Goal: Task Accomplishment & Management: Manage account settings

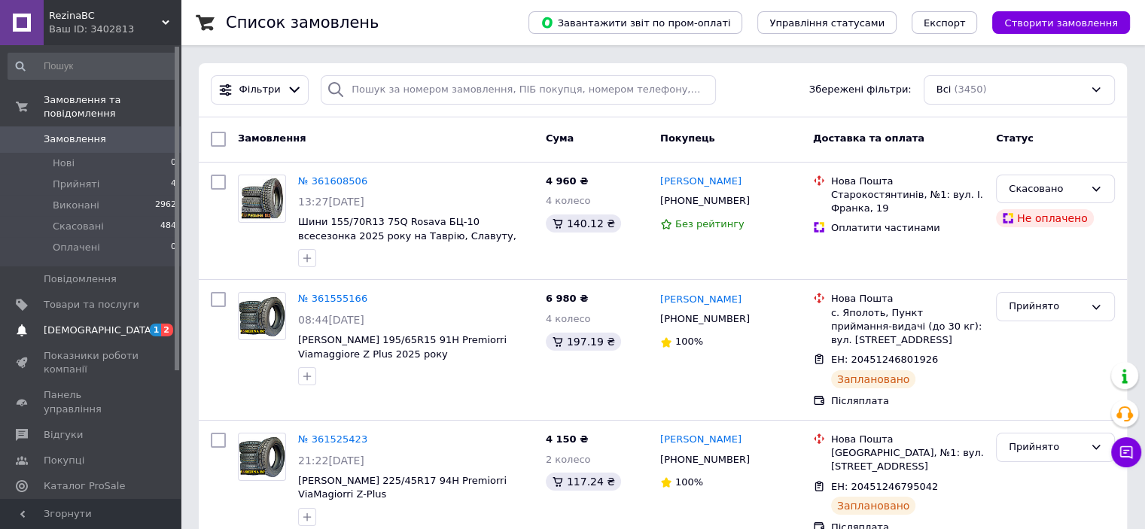
click at [48, 324] on span "[DEMOGRAPHIC_DATA]" at bounding box center [99, 331] width 111 height 14
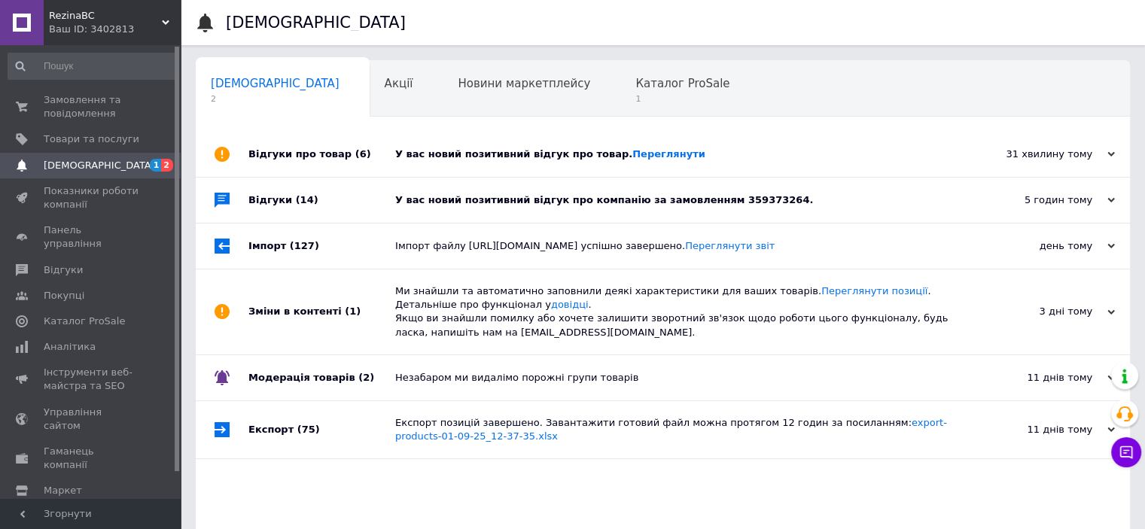
drag, startPoint x: 890, startPoint y: 187, endPoint x: 886, endPoint y: 194, distance: 7.7
click at [890, 189] on div "У вас новий позитивний відгук про компанію за замовленням 359373264." at bounding box center [679, 200] width 569 height 45
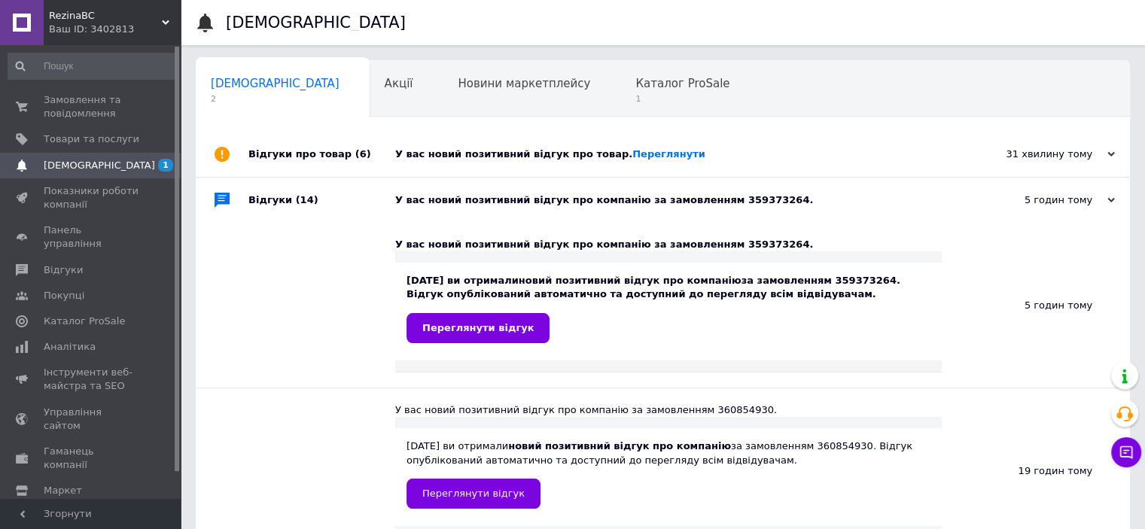
click at [835, 155] on div "У вас новий позитивний відгук про товар. Переглянути" at bounding box center [679, 154] width 569 height 14
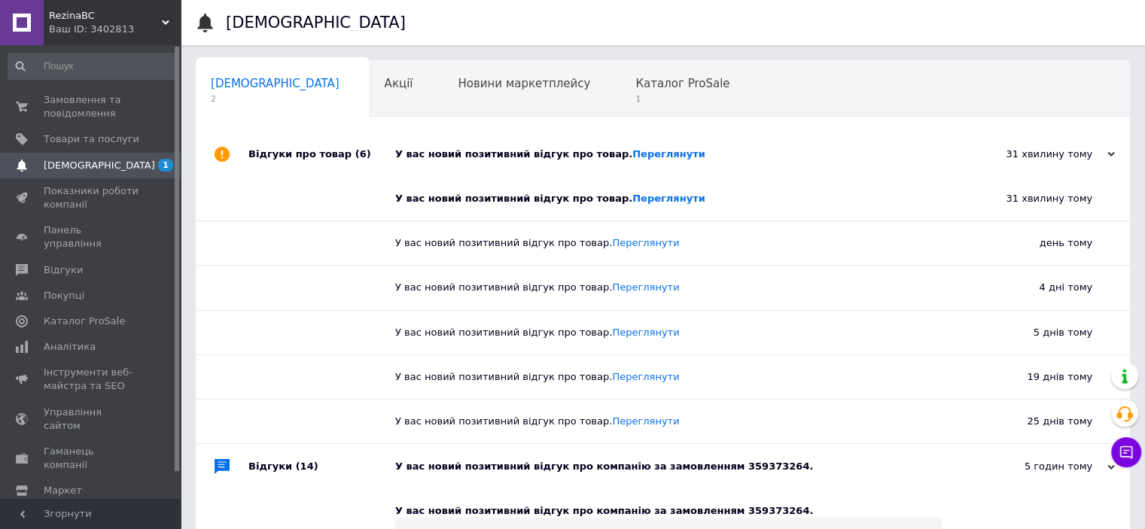
click at [619, 144] on div "У вас новий позитивний відгук про товар. Переглянути" at bounding box center [679, 154] width 569 height 45
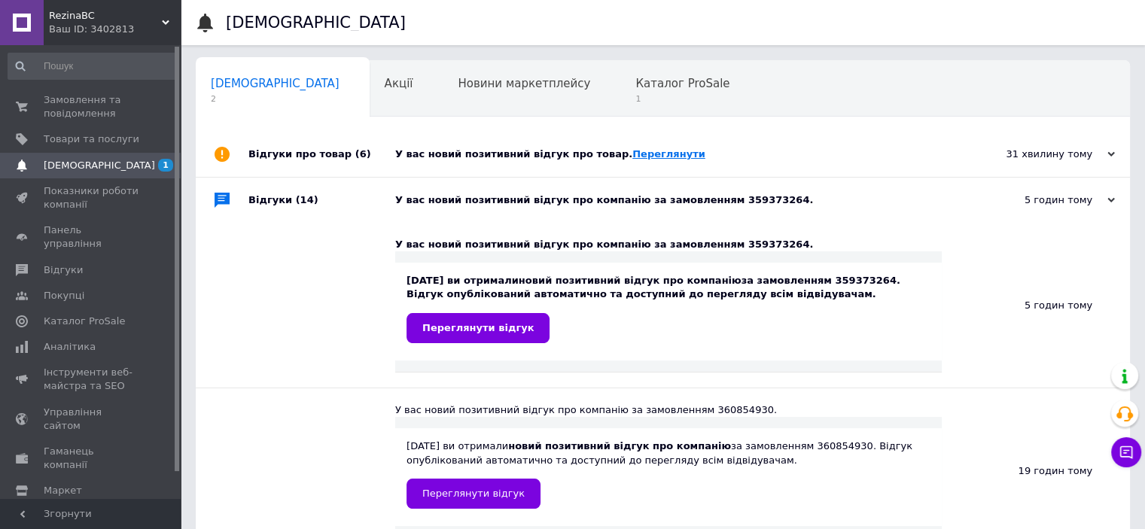
click at [632, 153] on link "Переглянути" at bounding box center [668, 153] width 73 height 11
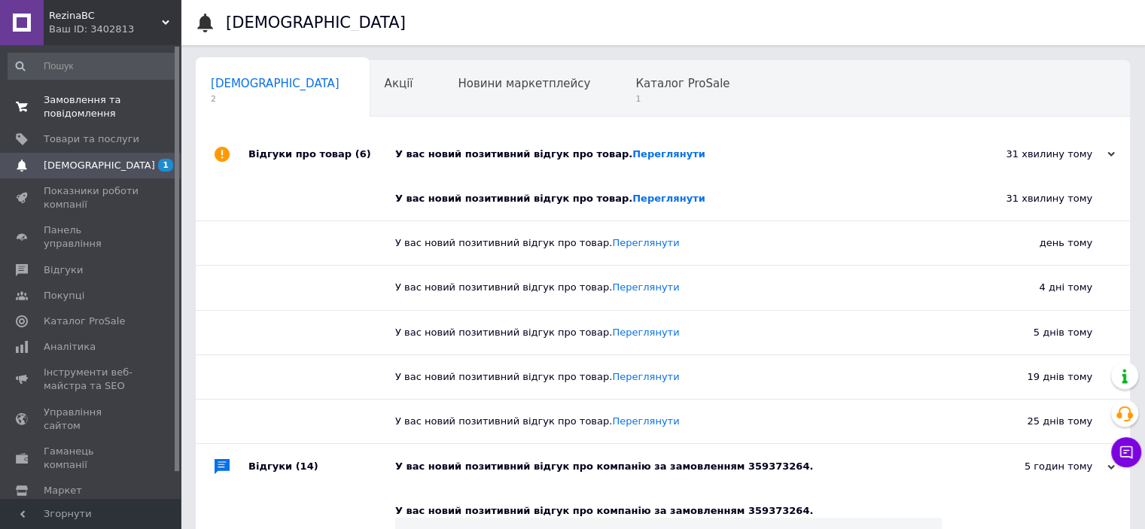
click at [86, 105] on span "Замовлення та повідомлення" at bounding box center [92, 106] width 96 height 27
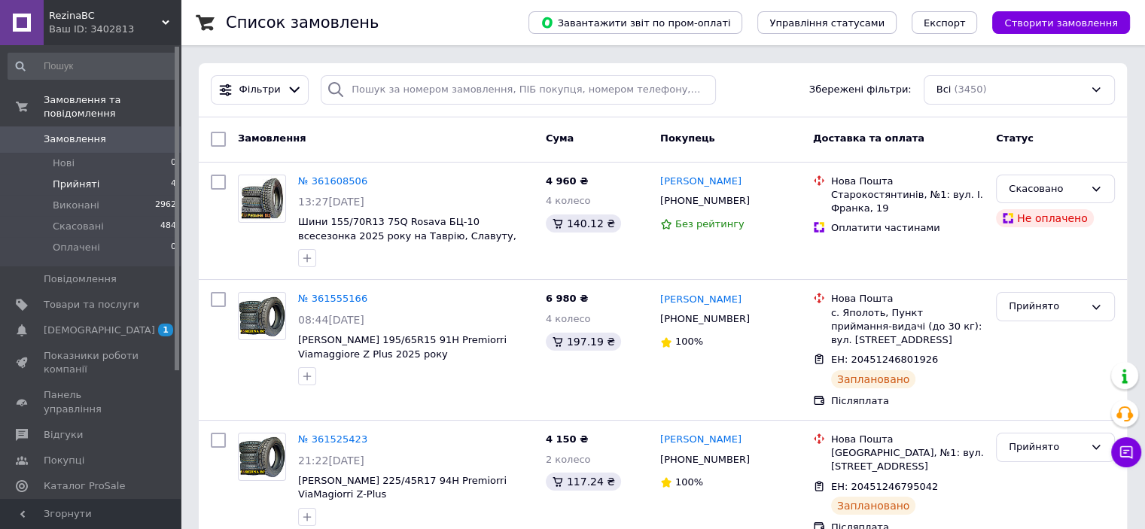
click at [66, 178] on span "Прийняті" at bounding box center [76, 185] width 47 height 14
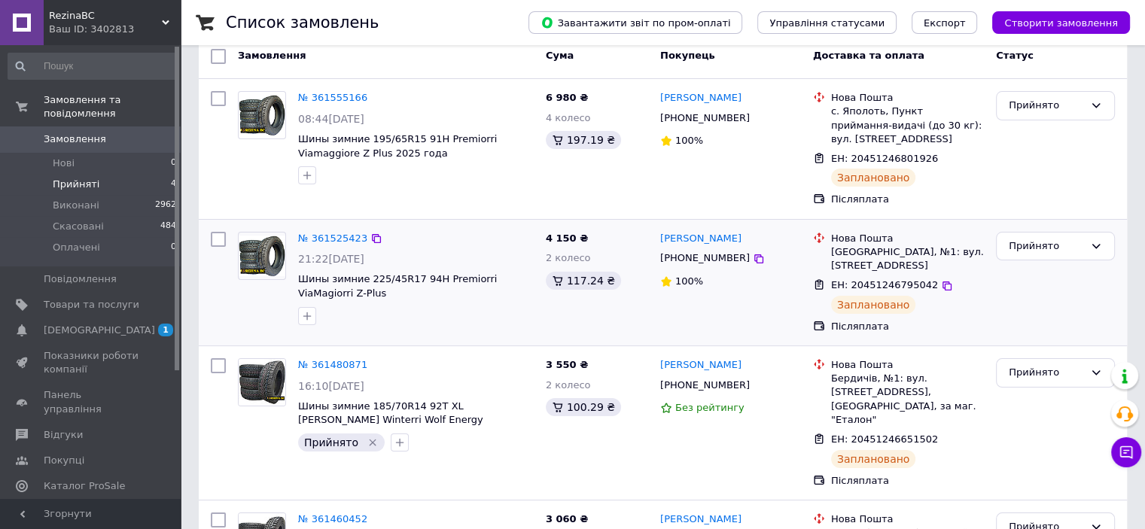
scroll to position [228, 0]
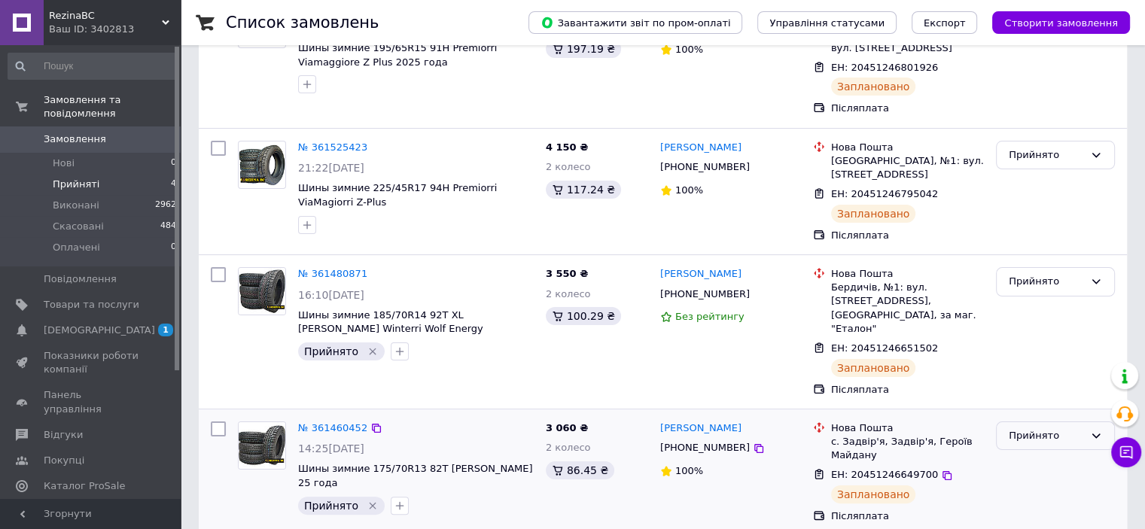
click at [1029, 428] on div "Прийнято" at bounding box center [1045, 436] width 75 height 16
click at [961, 421] on div "Нова Пошта" at bounding box center [907, 428] width 153 height 14
click at [1064, 428] on div "Прийнято" at bounding box center [1045, 436] width 75 height 16
click at [1032, 453] on li "Виконано" at bounding box center [1054, 467] width 117 height 28
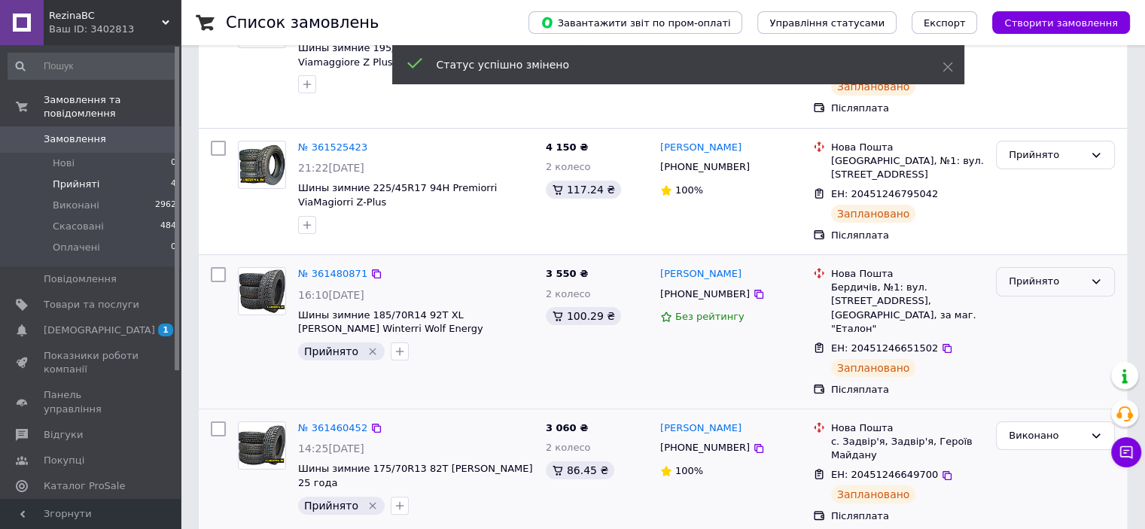
click at [1086, 269] on div "Прийнято" at bounding box center [1055, 281] width 119 height 29
click at [1042, 300] on li "Виконано" at bounding box center [1054, 314] width 117 height 28
click at [1081, 149] on div "Прийнято" at bounding box center [1045, 155] width 75 height 16
click at [1043, 183] on li "Виконано" at bounding box center [1054, 186] width 117 height 28
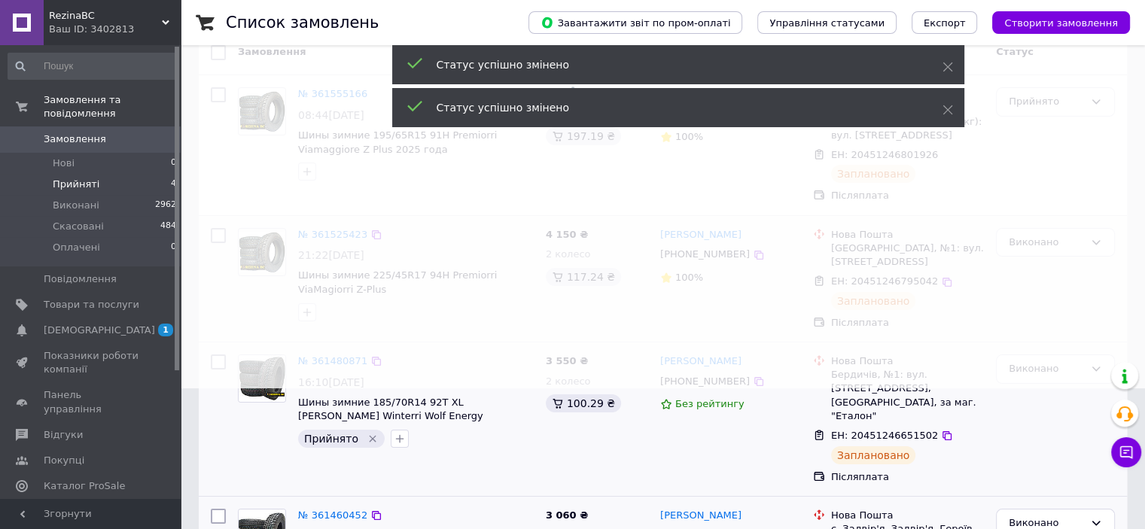
scroll to position [78, 0]
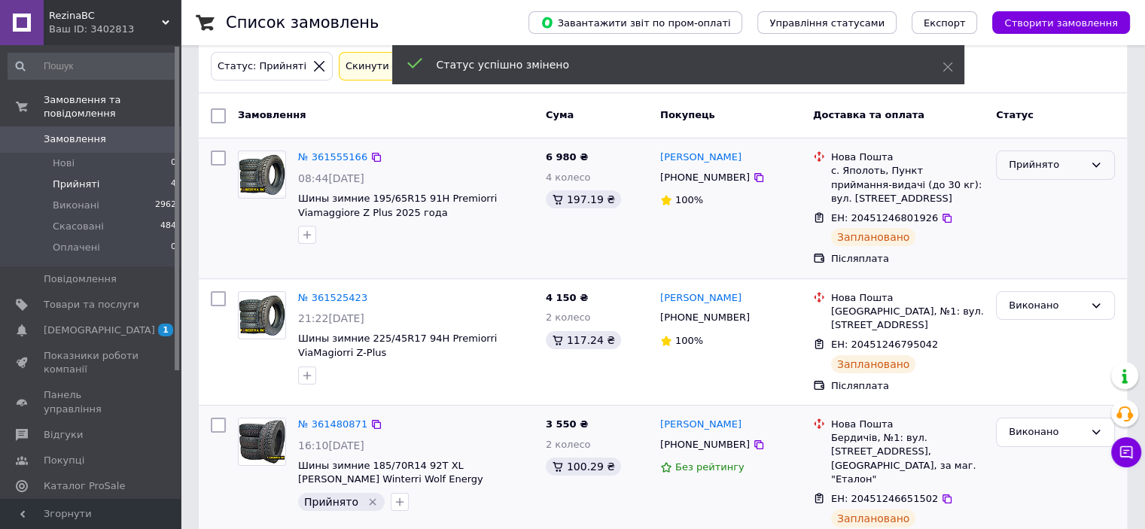
click at [1072, 166] on div "Прийнято" at bounding box center [1045, 165] width 75 height 16
click at [1039, 193] on li "Виконано" at bounding box center [1054, 197] width 117 height 28
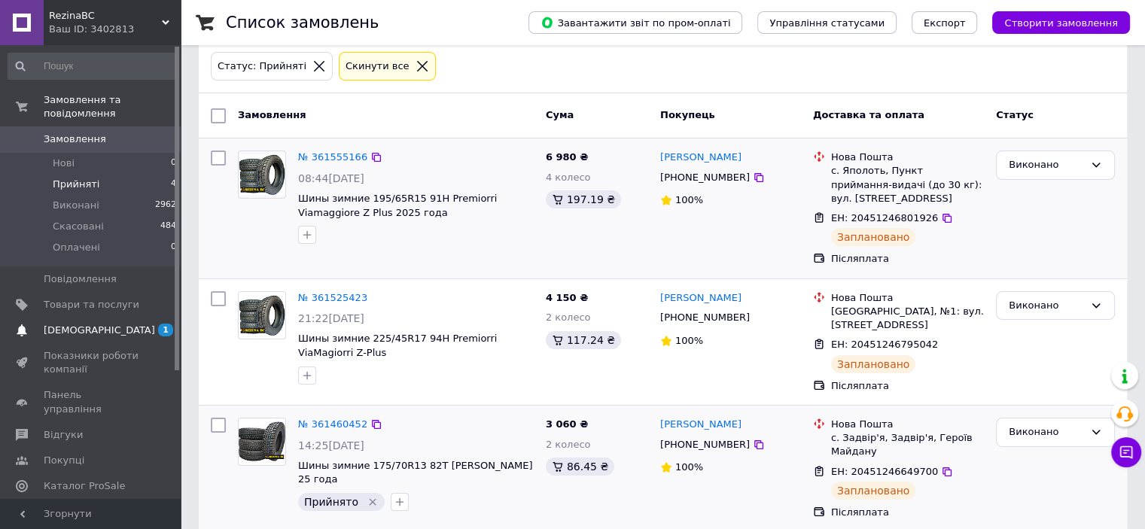
click at [32, 324] on span at bounding box center [22, 331] width 44 height 14
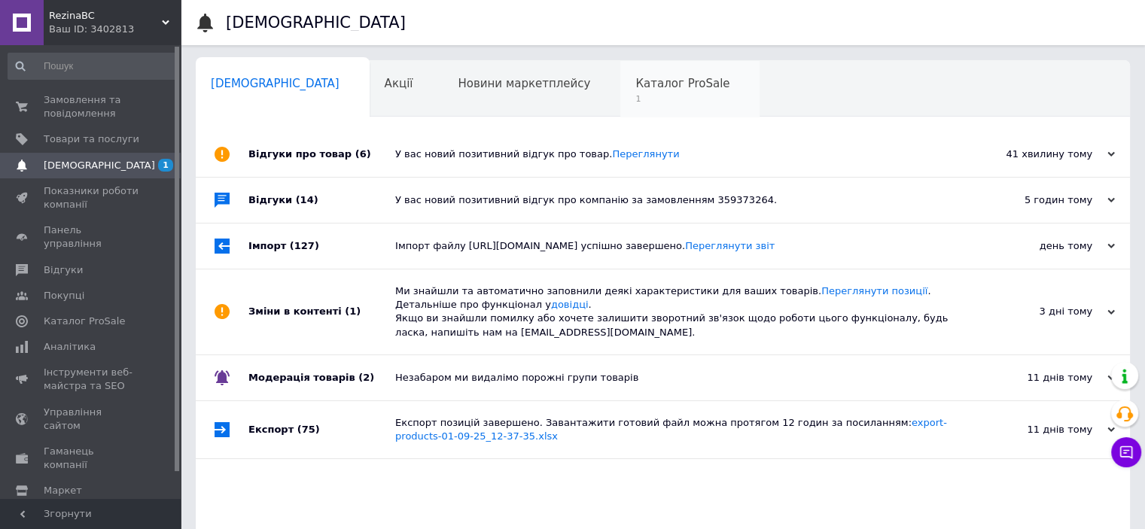
click at [620, 62] on div "Каталог ProSale 1" at bounding box center [689, 89] width 139 height 57
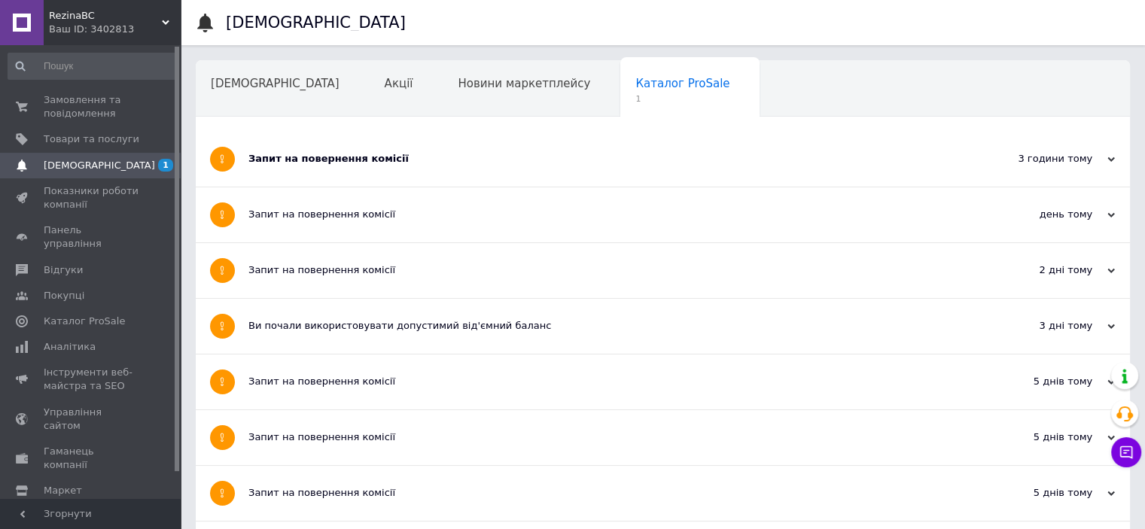
click at [522, 169] on div "Запит на повернення комісії" at bounding box center [606, 159] width 716 height 55
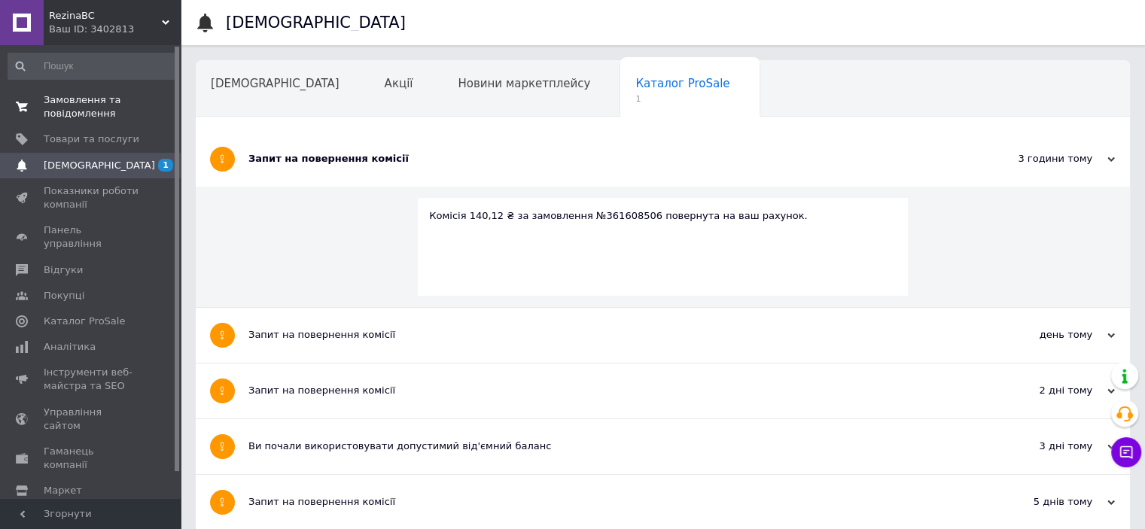
click at [40, 113] on span at bounding box center [22, 106] width 44 height 27
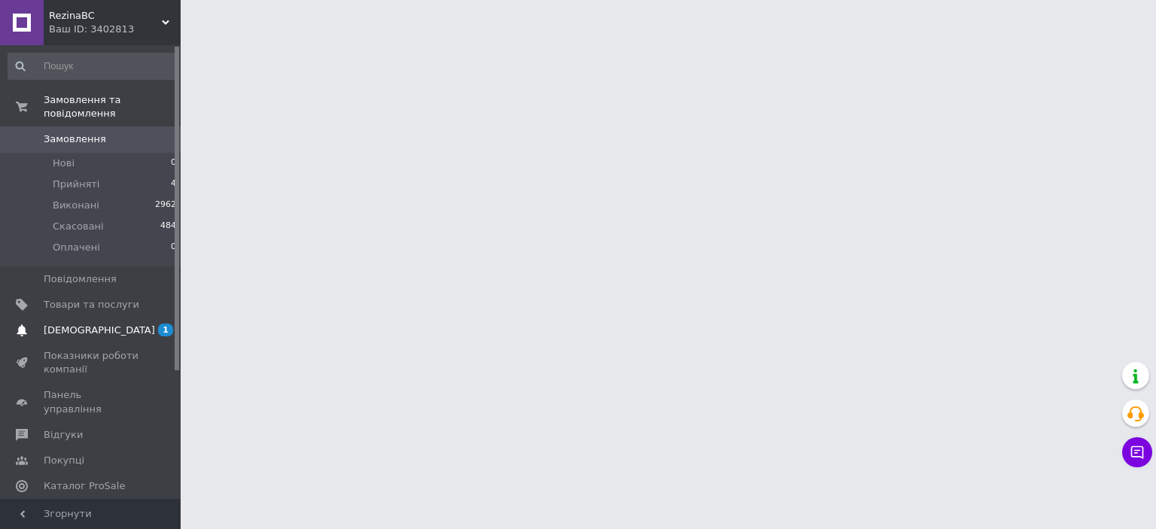
click at [75, 324] on span "[DEMOGRAPHIC_DATA]" at bounding box center [99, 331] width 111 height 14
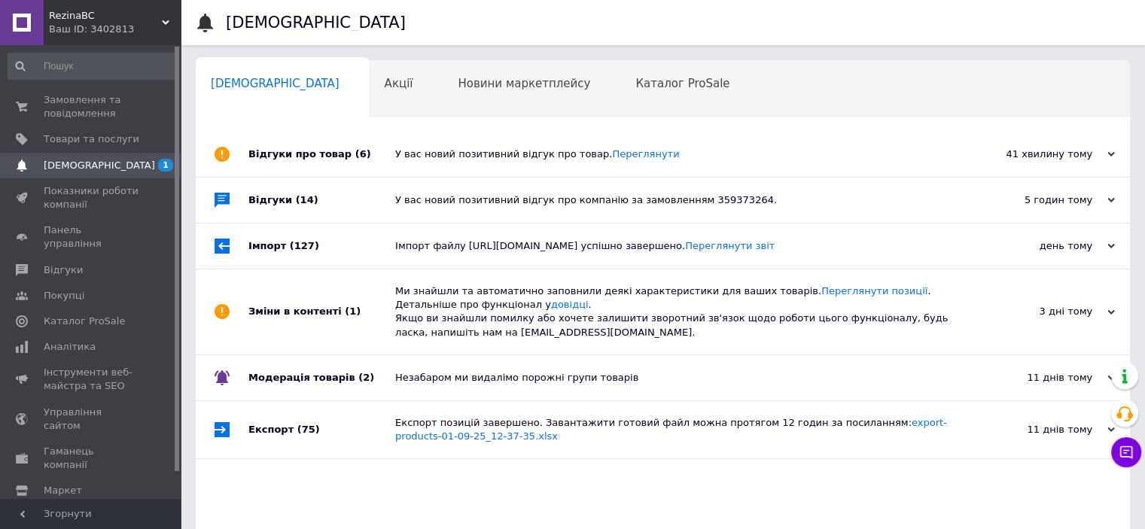
click at [976, 158] on div "41 хвилину тому" at bounding box center [1039, 154] width 151 height 14
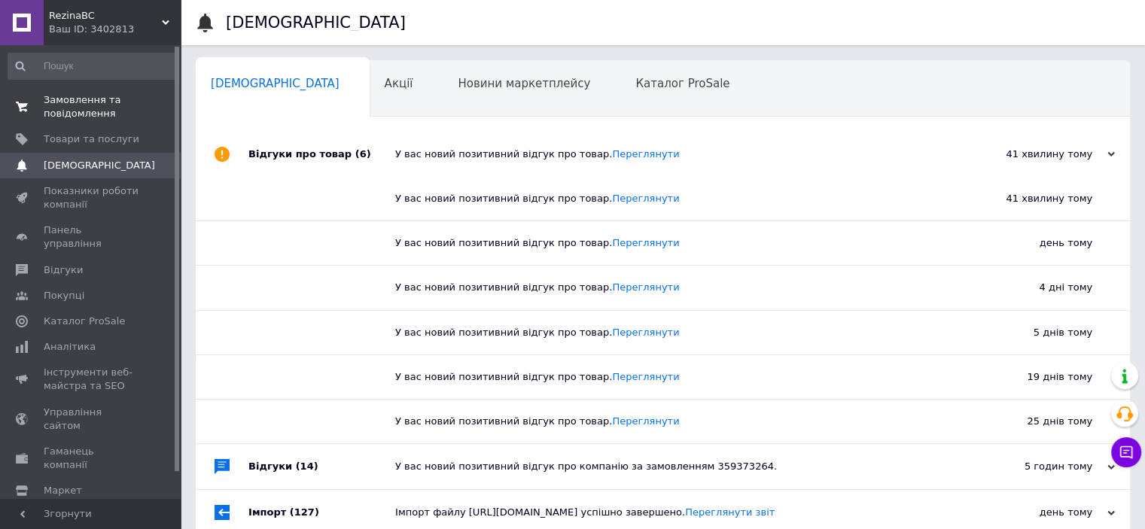
click at [62, 102] on span "Замовлення та повідомлення" at bounding box center [92, 106] width 96 height 27
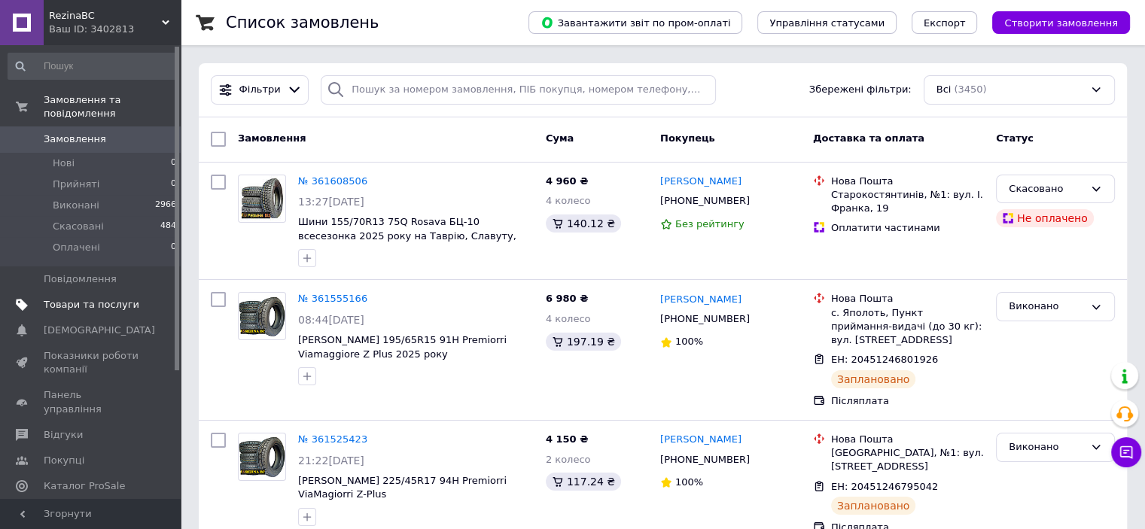
click at [81, 298] on span "Товари та послуги" at bounding box center [92, 305] width 96 height 14
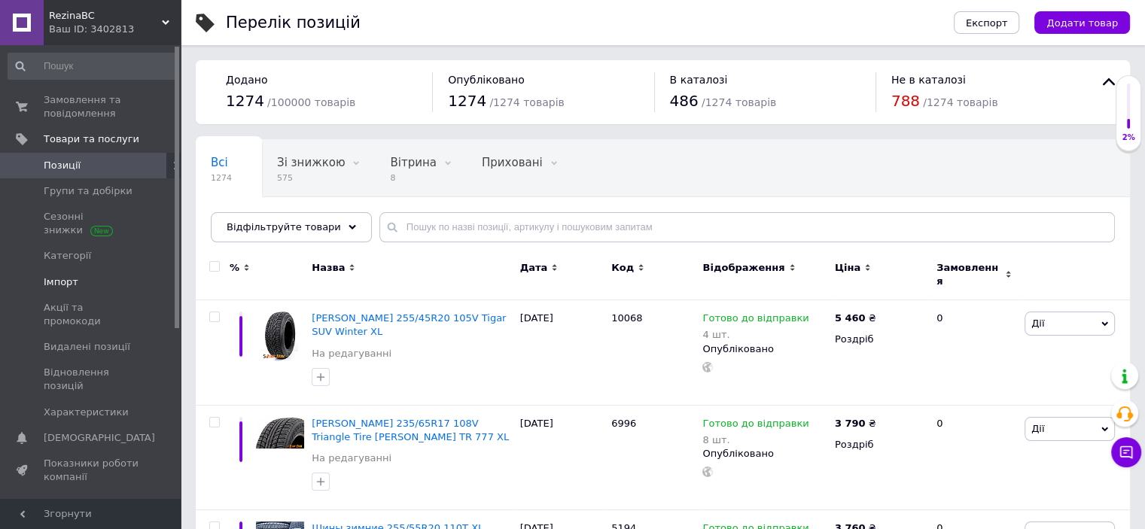
click at [55, 276] on span "Імпорт" at bounding box center [61, 282] width 35 height 14
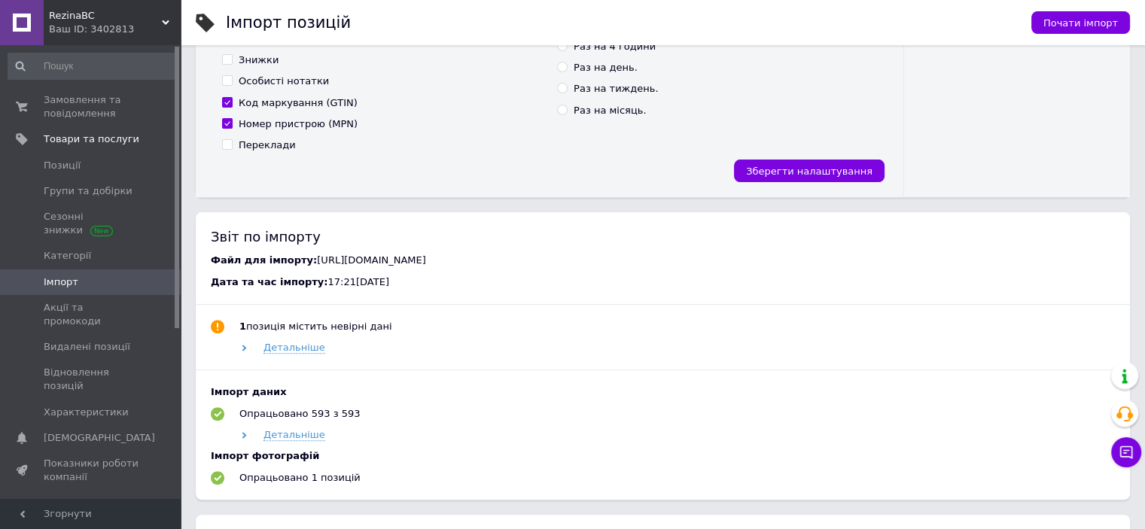
scroll to position [452, 0]
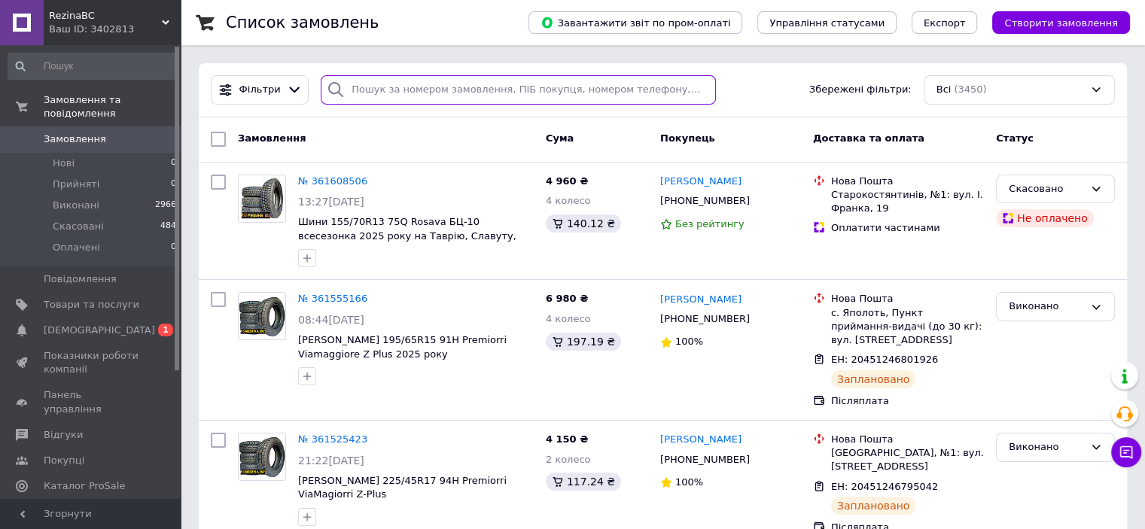
click at [413, 89] on input "search" at bounding box center [518, 89] width 395 height 29
paste input "0989996413"
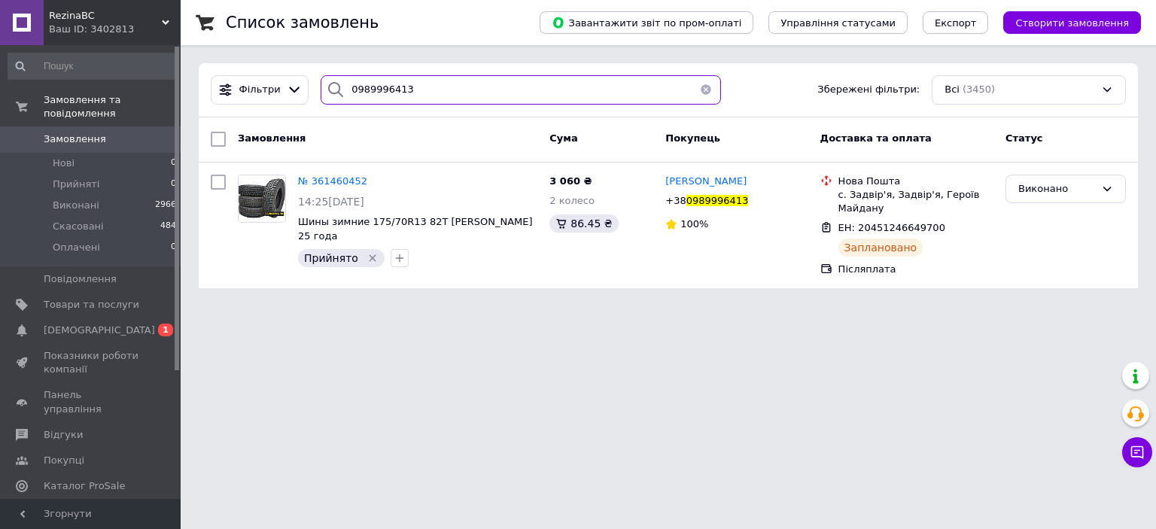
click at [424, 90] on input "0989996413" at bounding box center [521, 89] width 400 height 29
paste input "74259159"
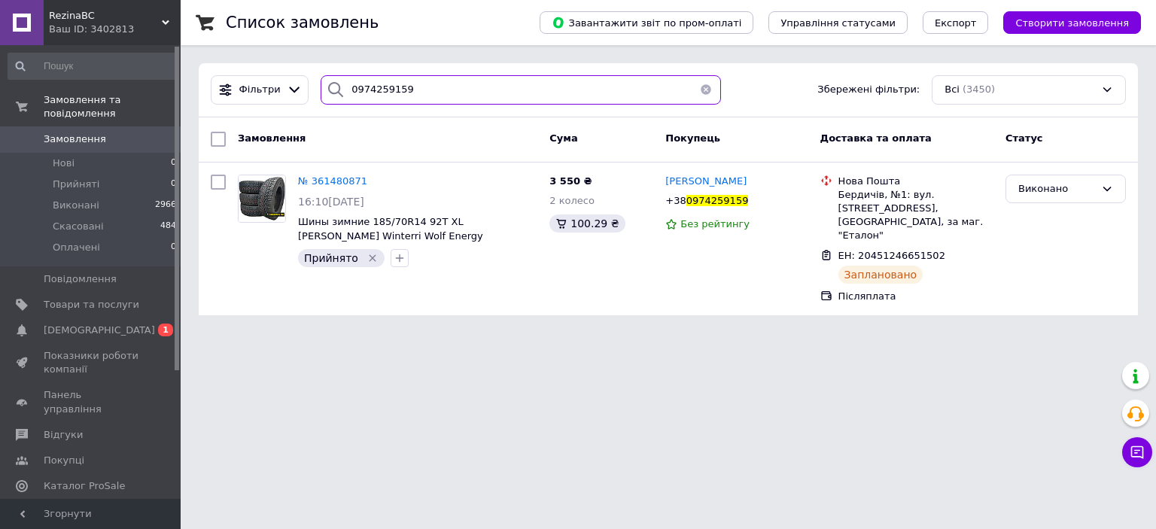
click at [452, 87] on input "0974259159" at bounding box center [521, 89] width 400 height 29
paste input "665687651"
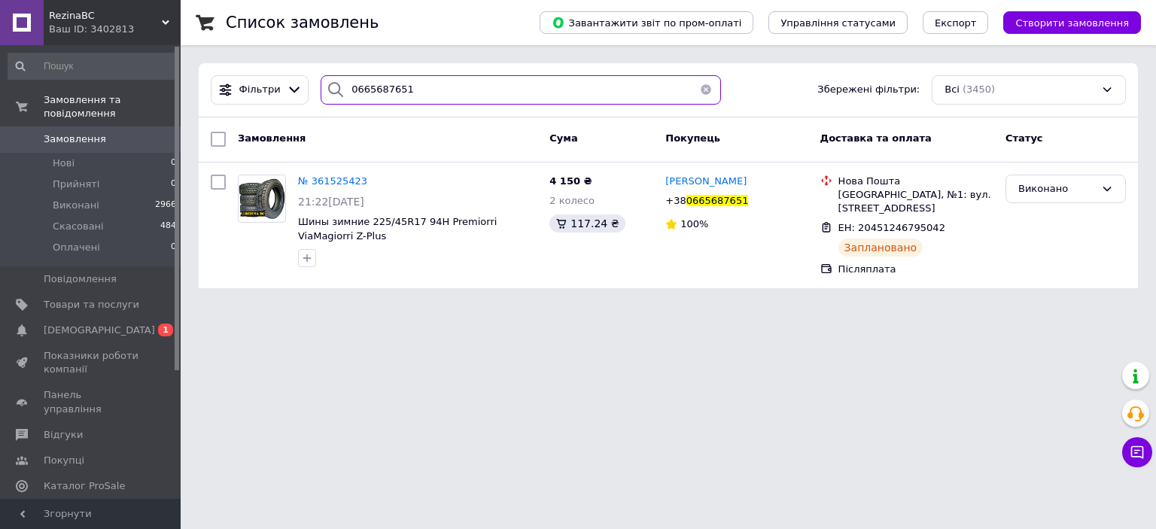
click at [429, 84] on input "0665687651" at bounding box center [521, 89] width 400 height 29
paste input "960042394"
type input "0960042394"
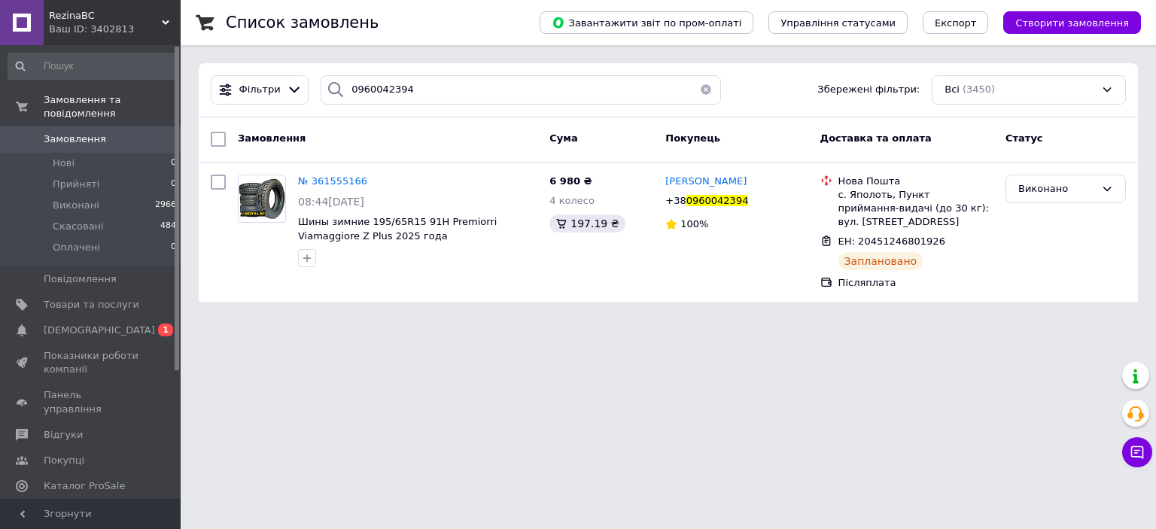
click at [73, 132] on span "Замовлення" at bounding box center [75, 139] width 62 height 14
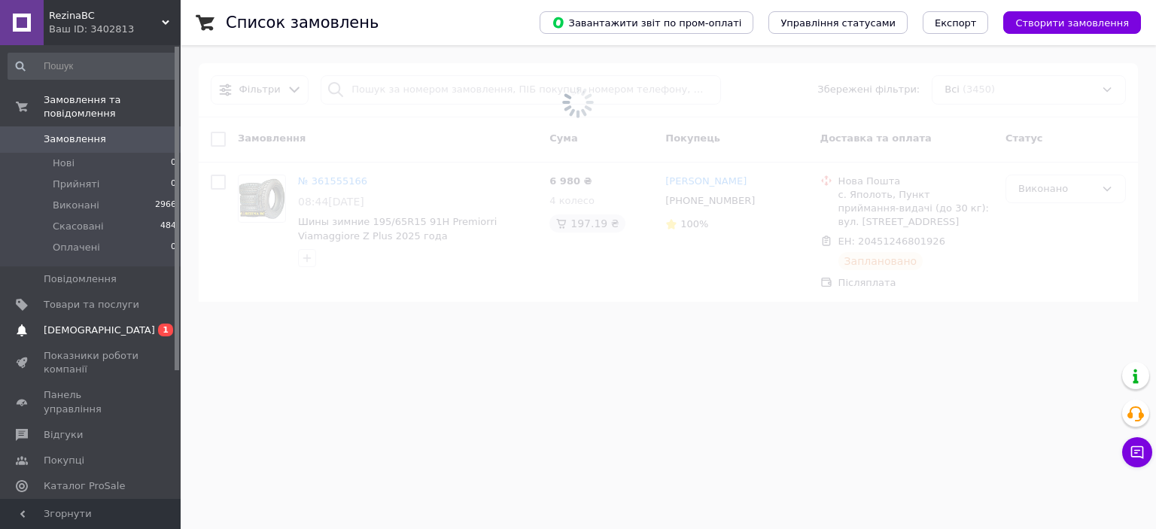
click at [73, 324] on span "[DEMOGRAPHIC_DATA]" at bounding box center [99, 331] width 111 height 14
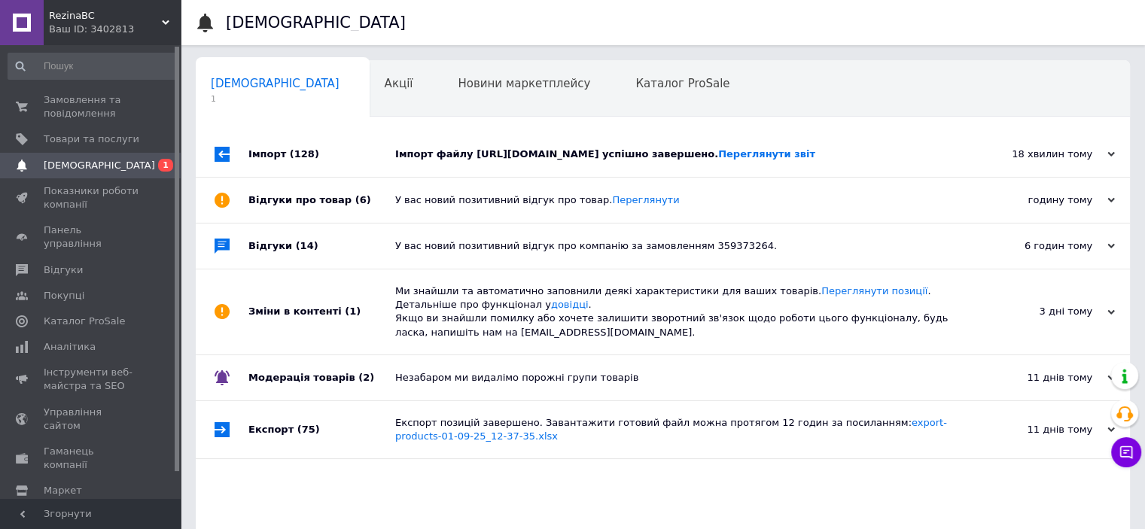
click at [993, 168] on div "18 хвилин тому 12.09.2025" at bounding box center [1047, 154] width 166 height 45
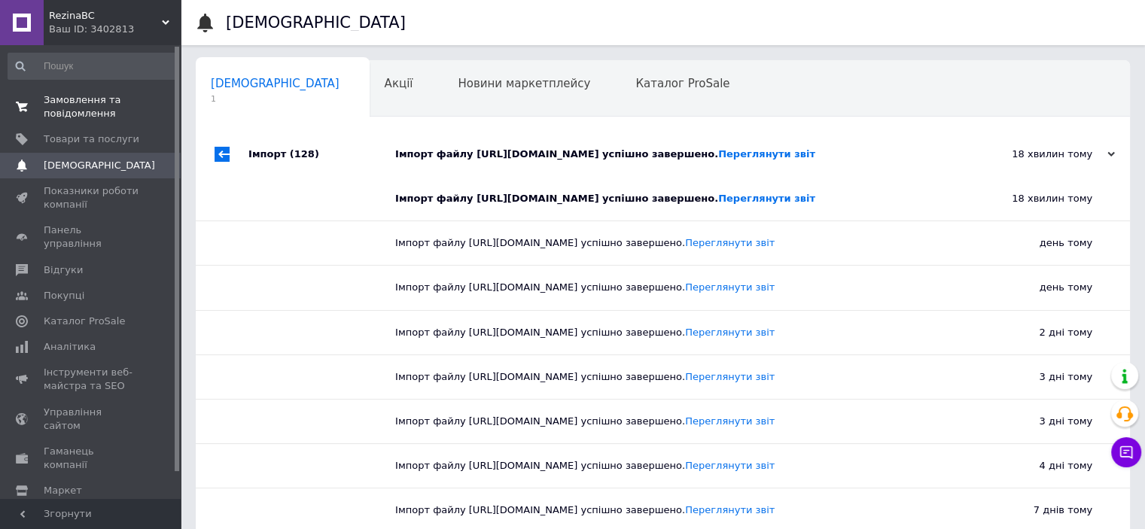
click at [80, 117] on span "Замовлення та повідомлення" at bounding box center [92, 106] width 96 height 27
